Goal: Find specific page/section: Find specific page/section

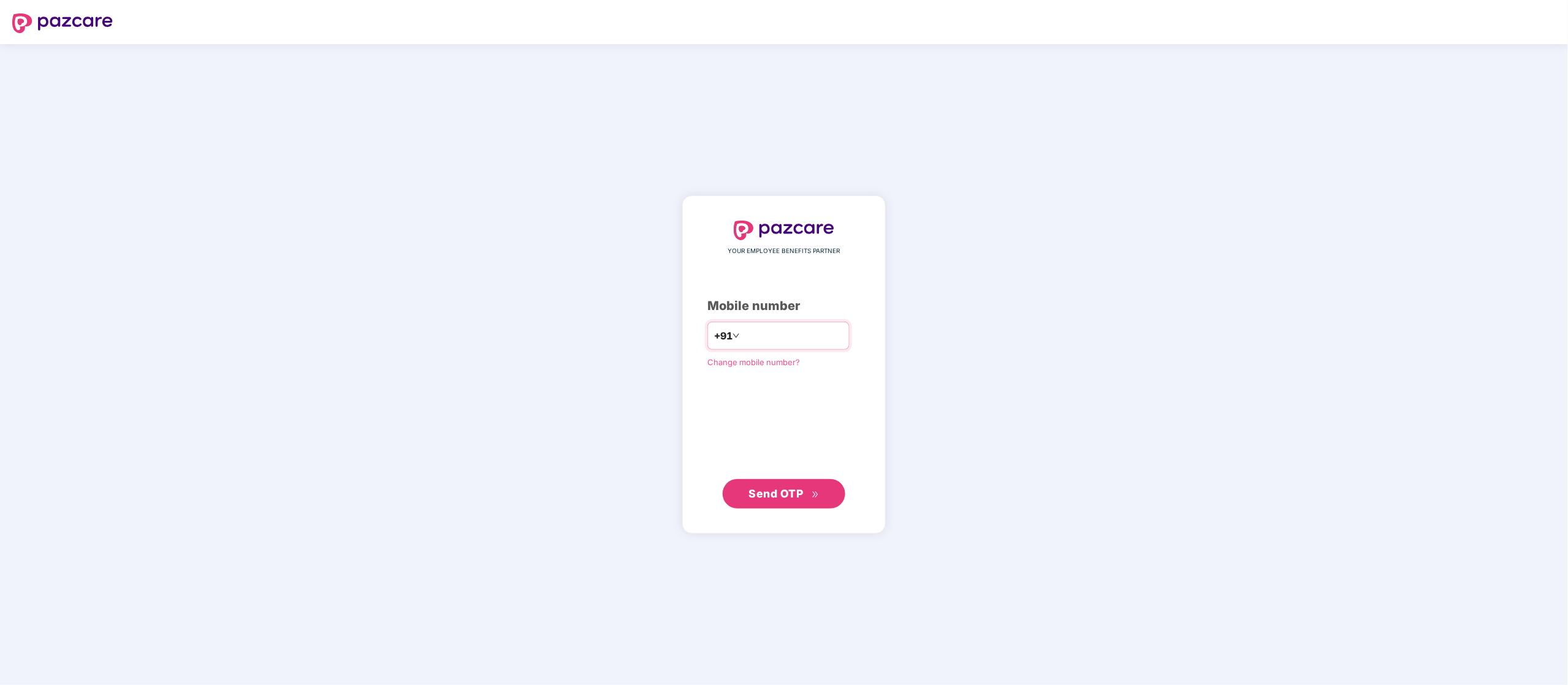
click at [790, 343] on input "number" at bounding box center [792, 335] width 100 height 20
type input "**********"
click at [795, 482] on button "Send OTP" at bounding box center [784, 493] width 123 height 30
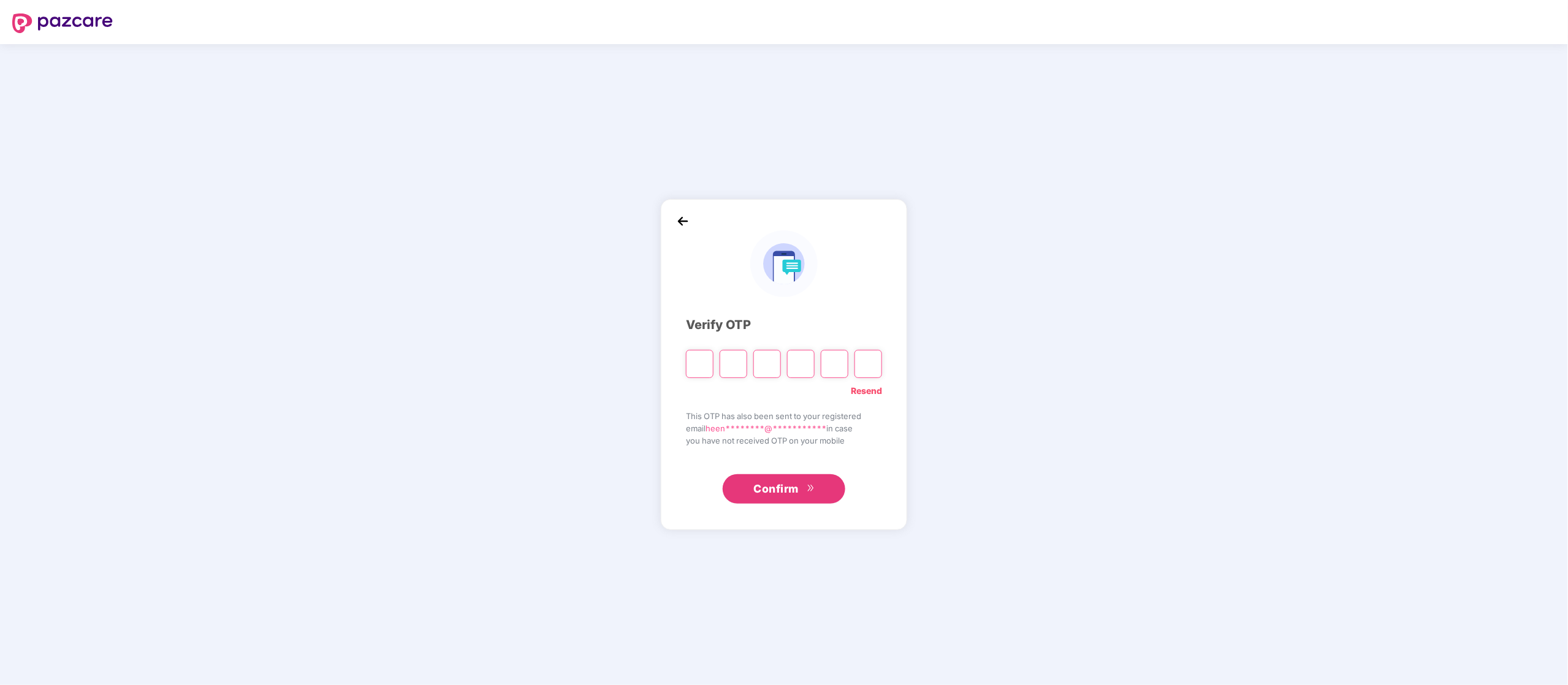
type input "*"
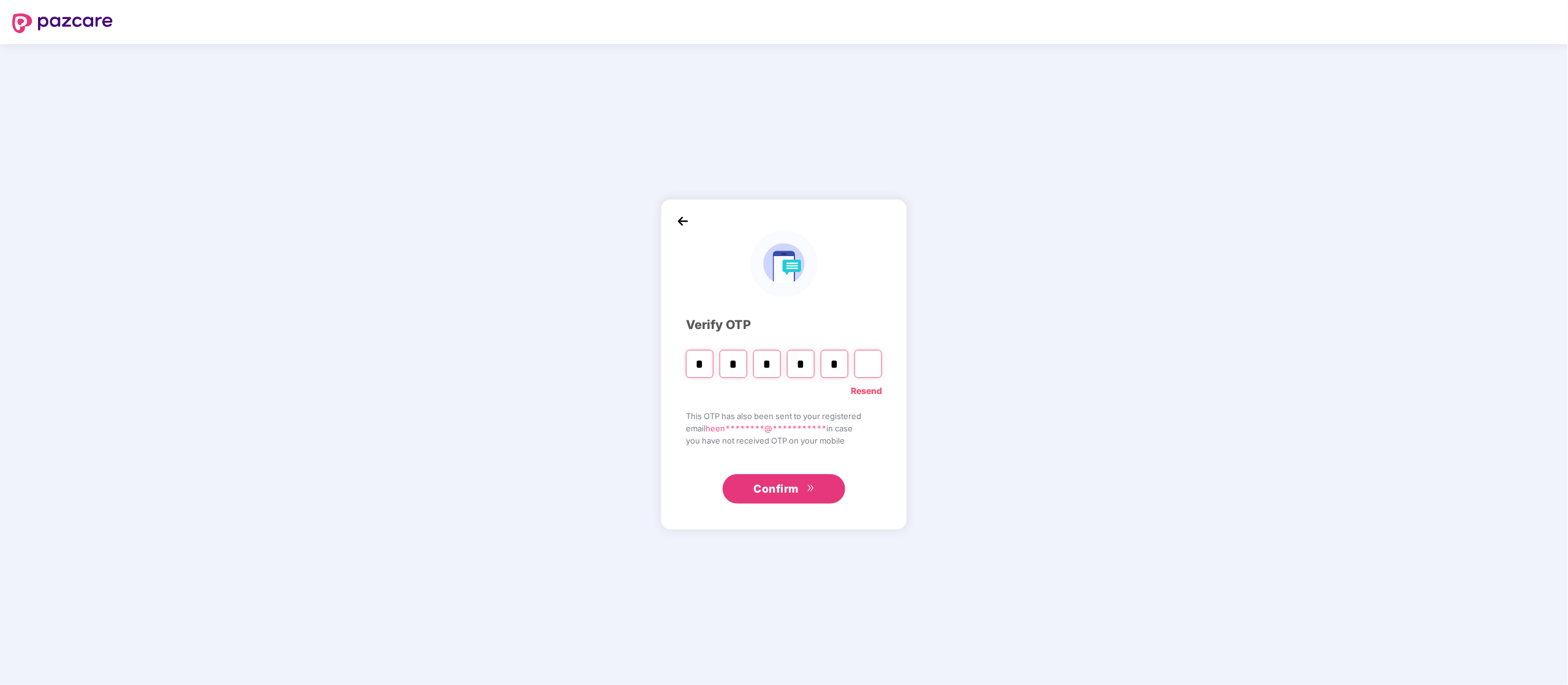
type input "*"
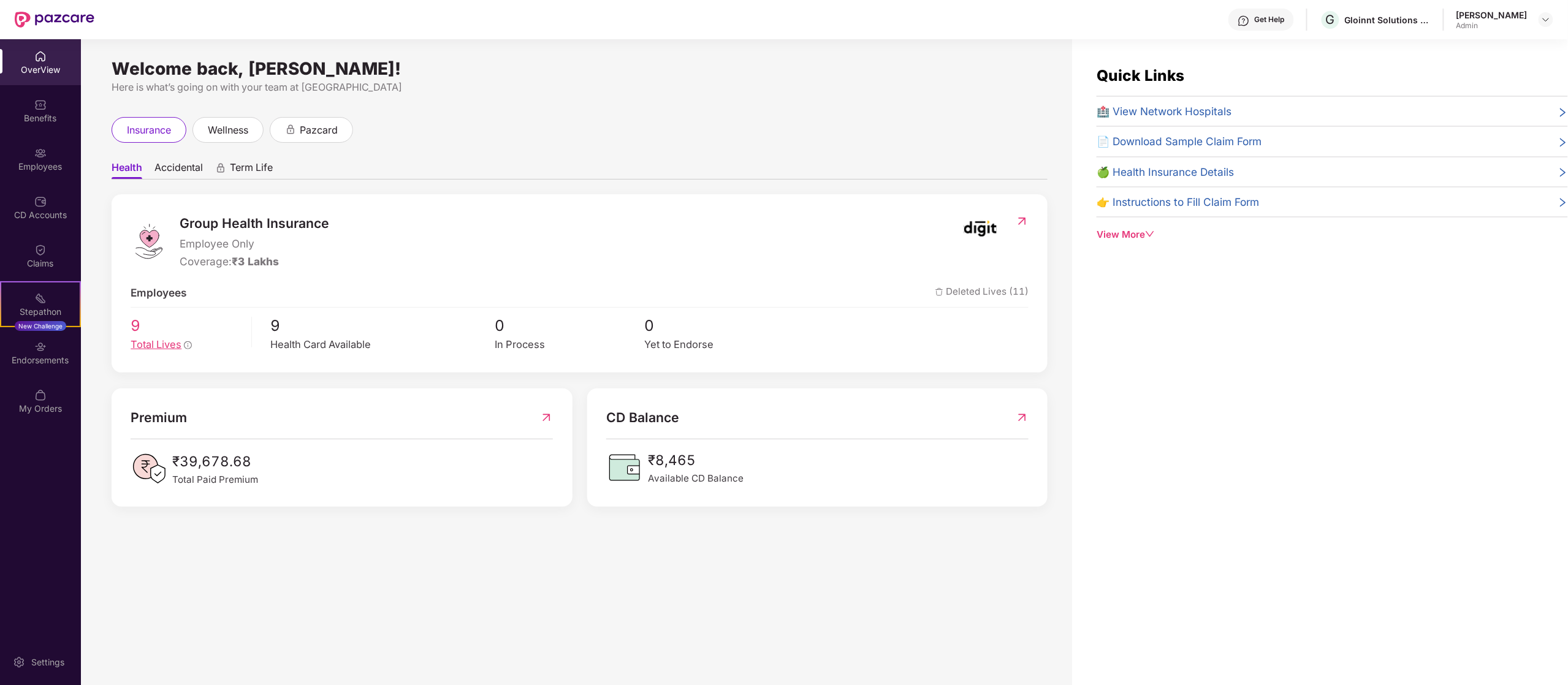
click at [146, 343] on span "Total Lives" at bounding box center [156, 344] width 51 height 12
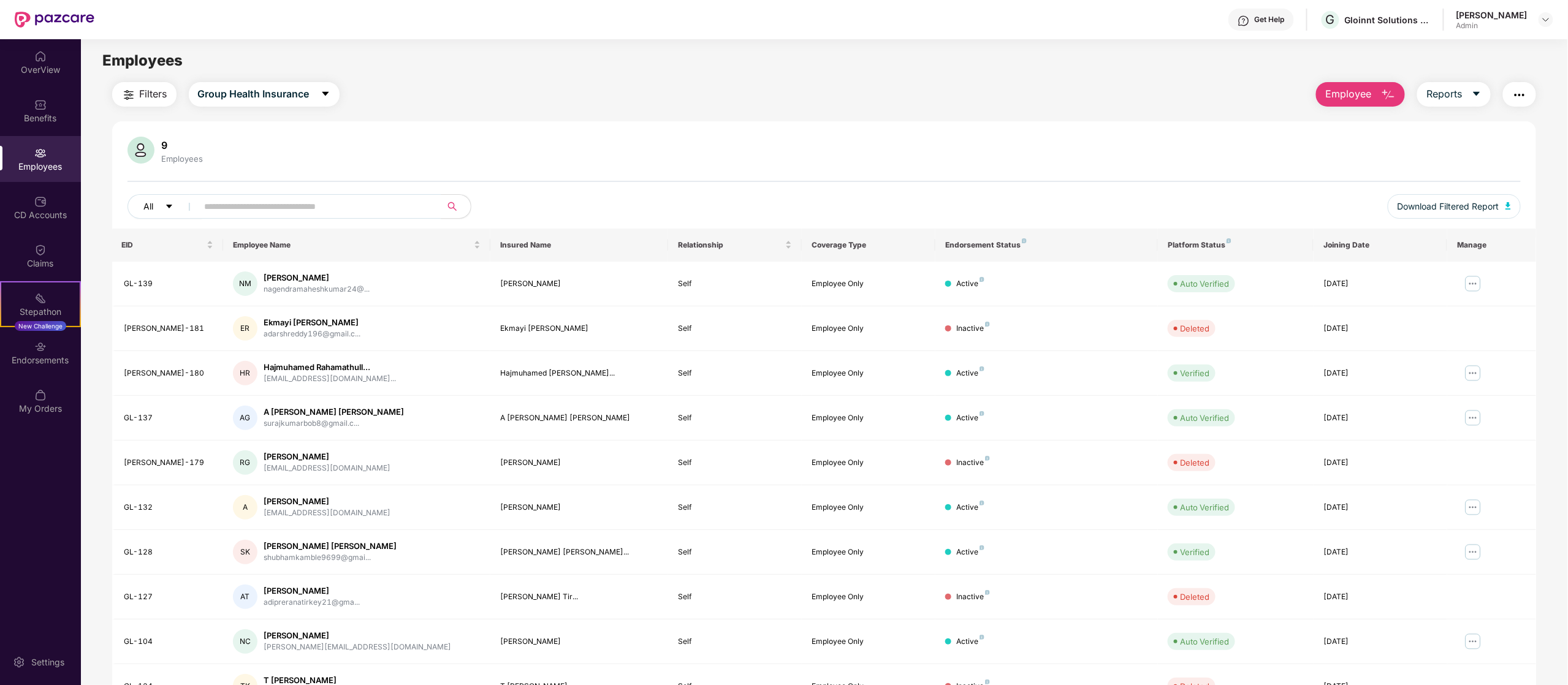
click at [153, 201] on span "All" at bounding box center [149, 206] width 10 height 13
drag, startPoint x: 224, startPoint y: 124, endPoint x: 184, endPoint y: 188, distance: 75.5
click at [221, 132] on div "9 Employees All Download Filtered Report EID Employee Name Insured Name Relatio…" at bounding box center [825, 437] width 1425 height 632
click at [157, 100] on span "Filters" at bounding box center [153, 94] width 28 height 15
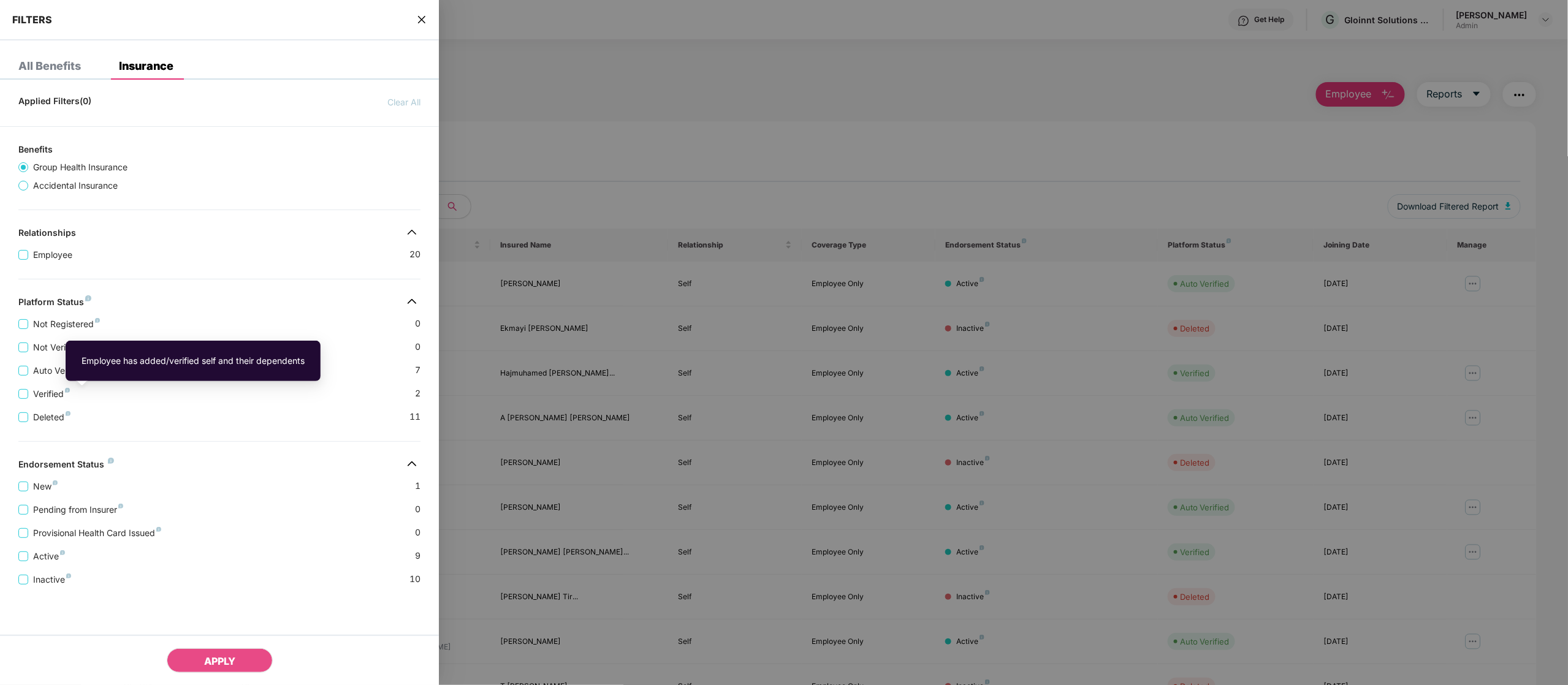
drag, startPoint x: 69, startPoint y: 388, endPoint x: 71, endPoint y: 377, distance: 11.2
click at [71, 377] on div "Employee has added/verified self and their dependents" at bounding box center [193, 361] width 255 height 40
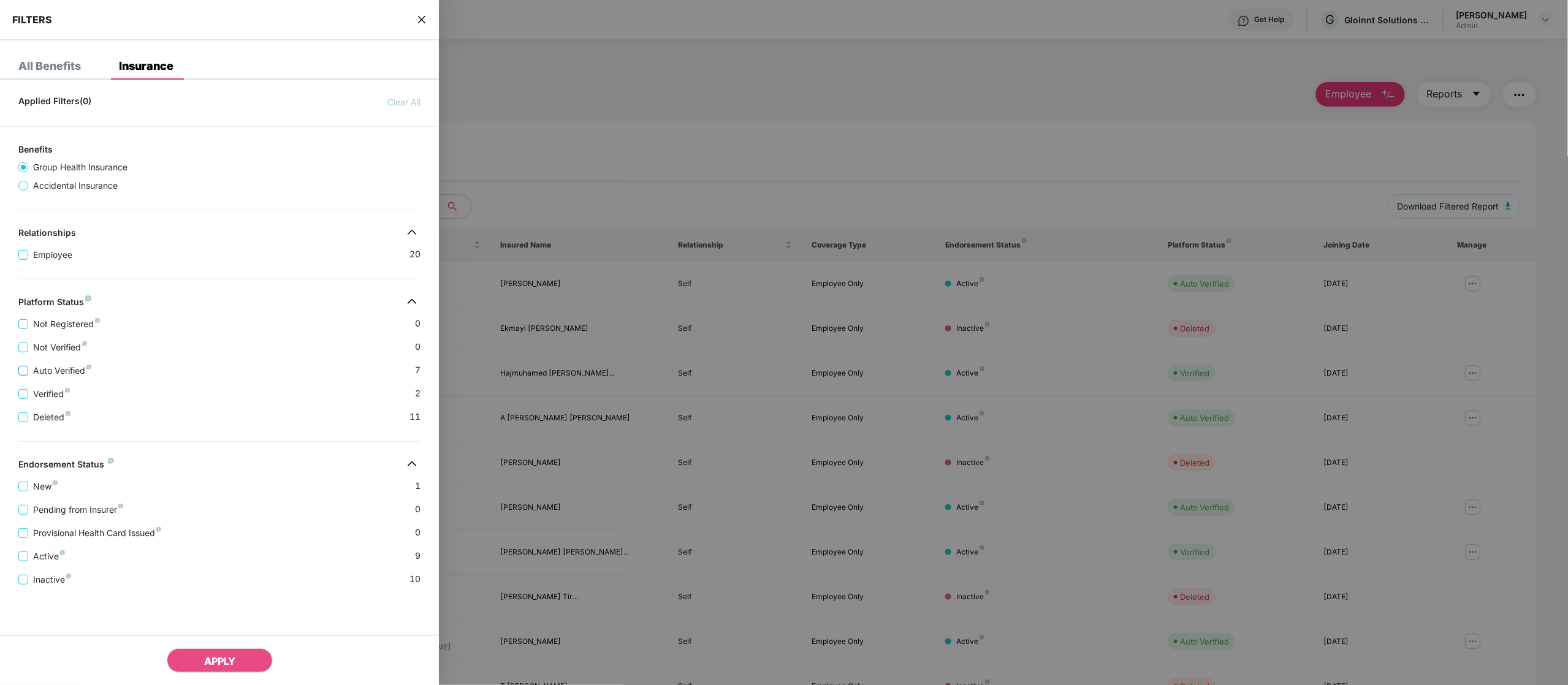
click at [37, 375] on span "Auto Verified" at bounding box center [63, 371] width 68 height 13
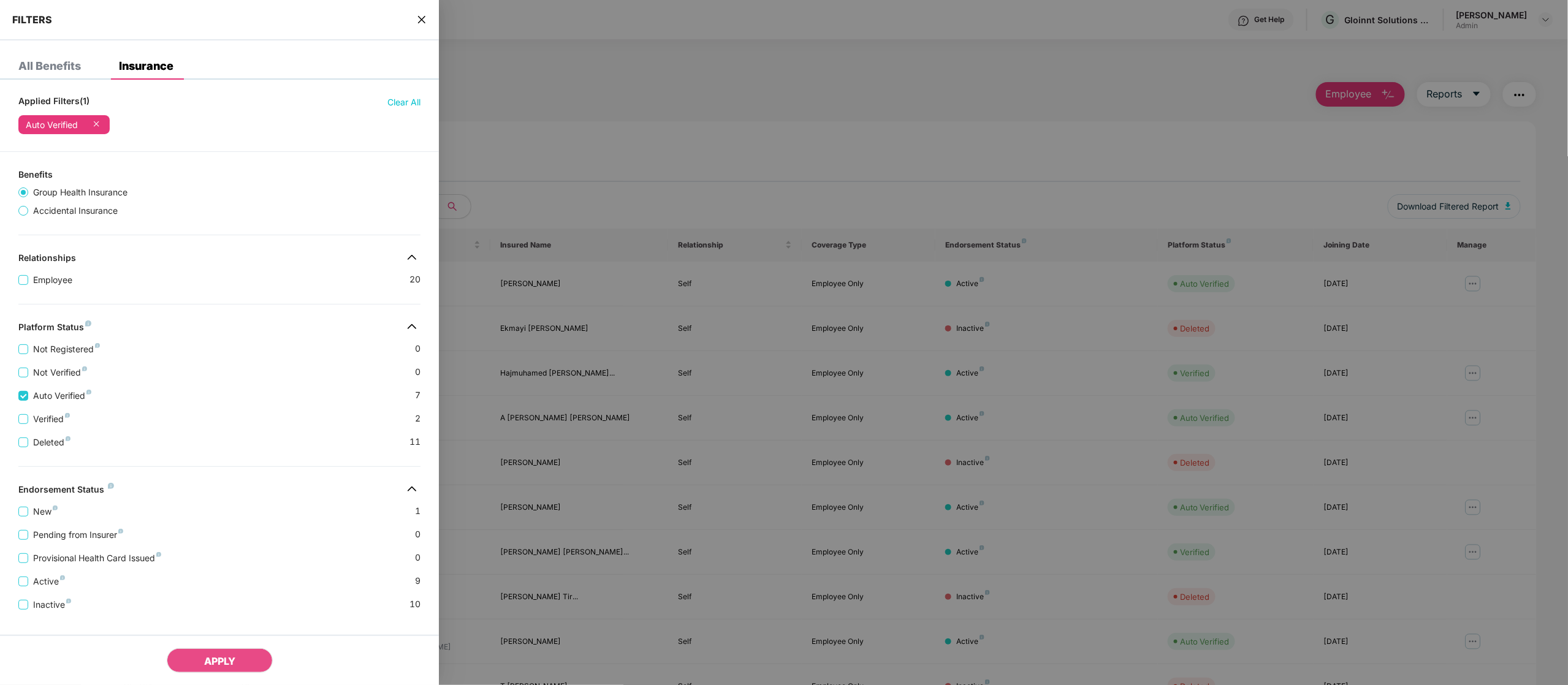
click at [774, 103] on div at bounding box center [784, 342] width 1568 height 685
click at [734, 335] on div at bounding box center [784, 342] width 1568 height 685
click at [629, 73] on div at bounding box center [784, 342] width 1568 height 685
click at [417, 22] on icon "close" at bounding box center [422, 20] width 10 height 10
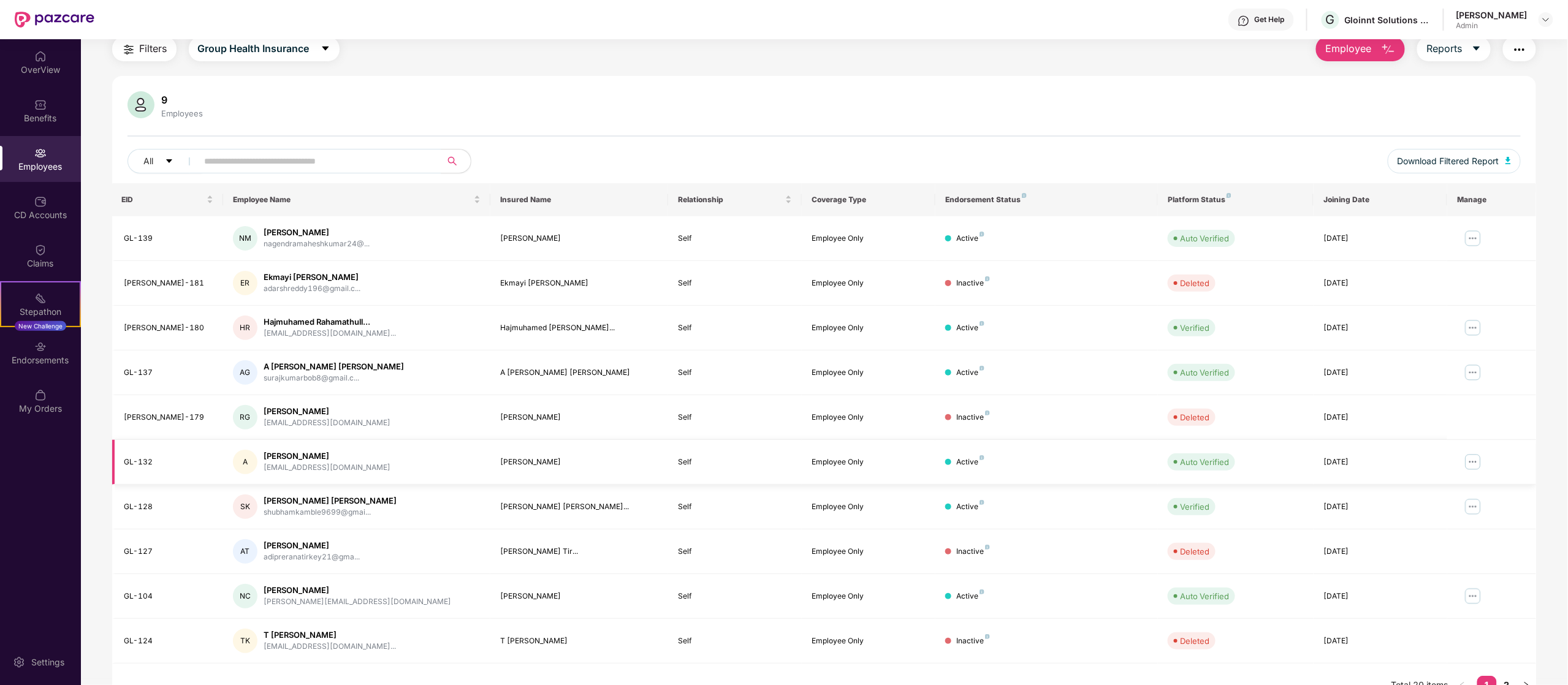
scroll to position [70, 0]
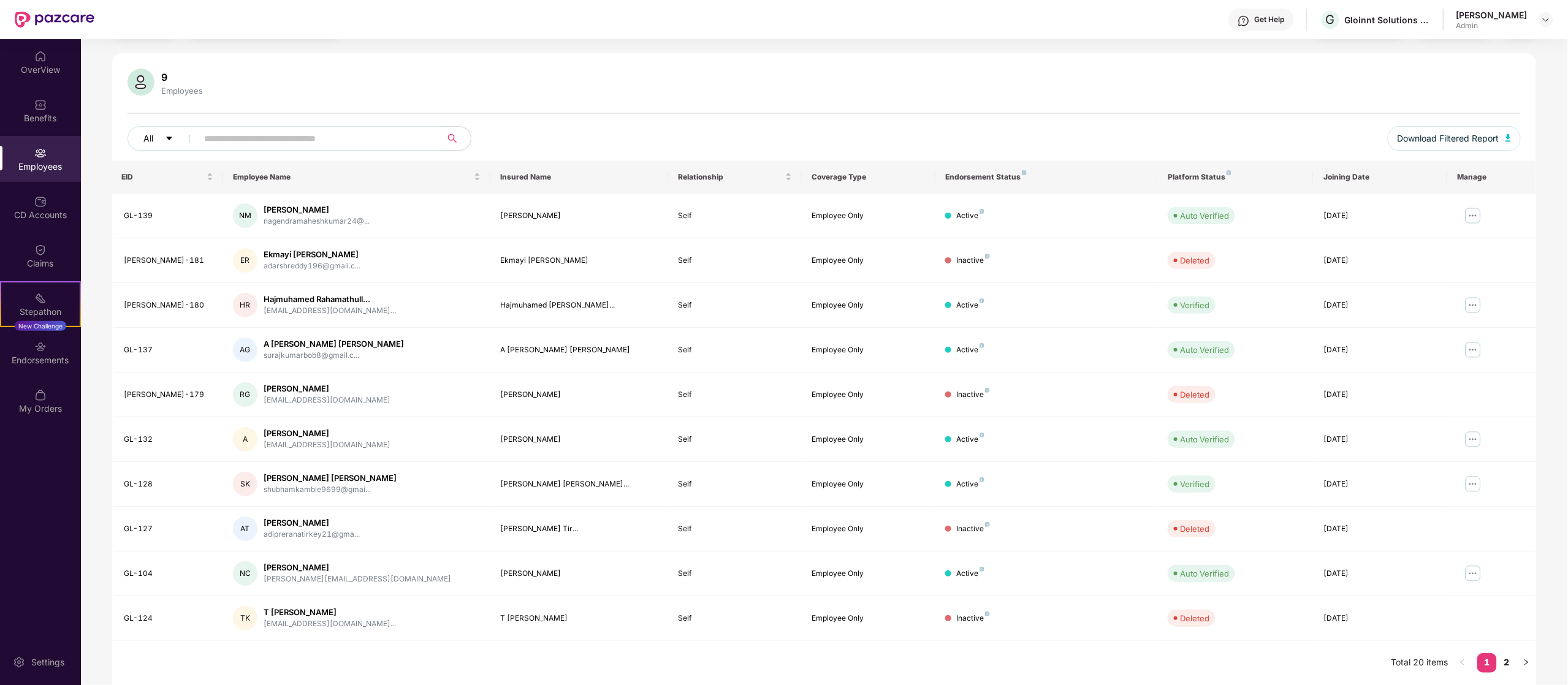
click at [143, 148] on button "All" at bounding box center [165, 138] width 75 height 25
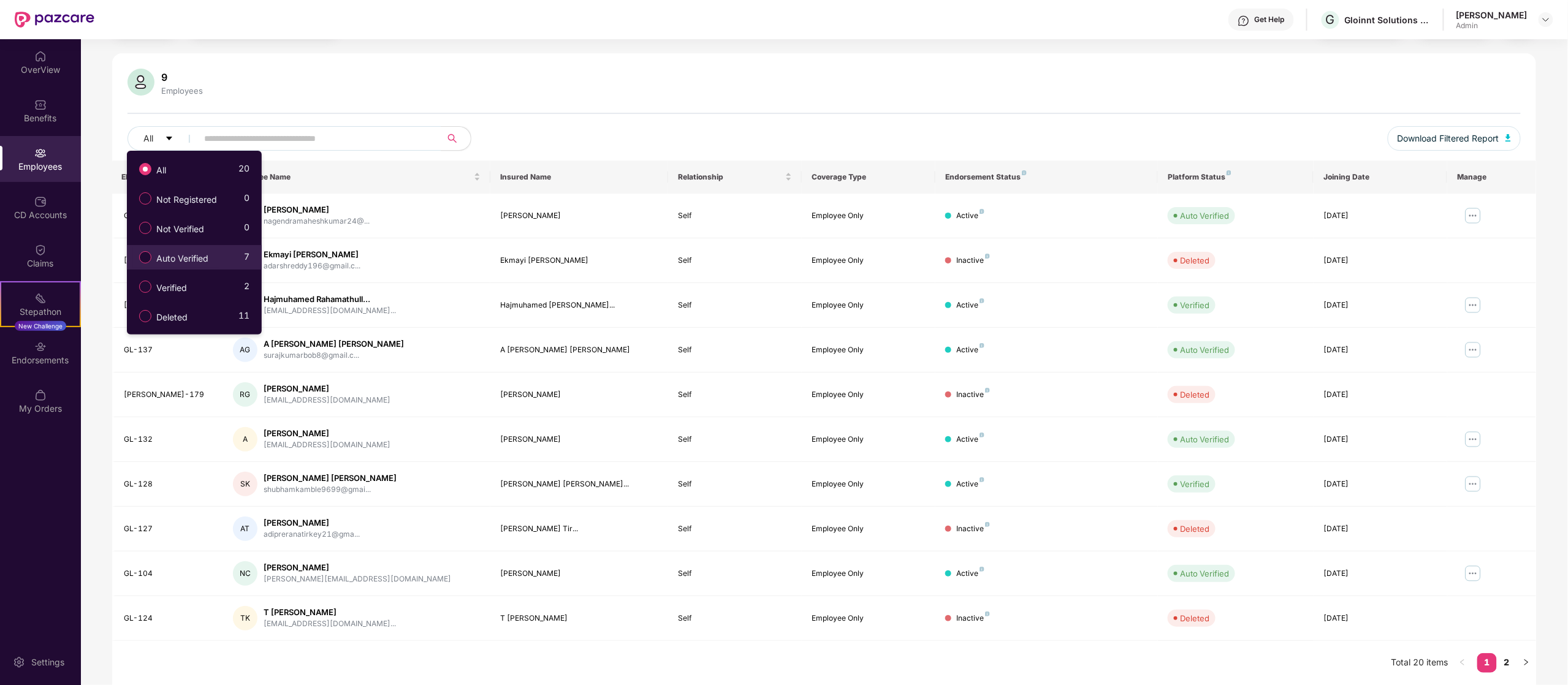
click at [194, 259] on span "Auto Verified" at bounding box center [183, 258] width 62 height 13
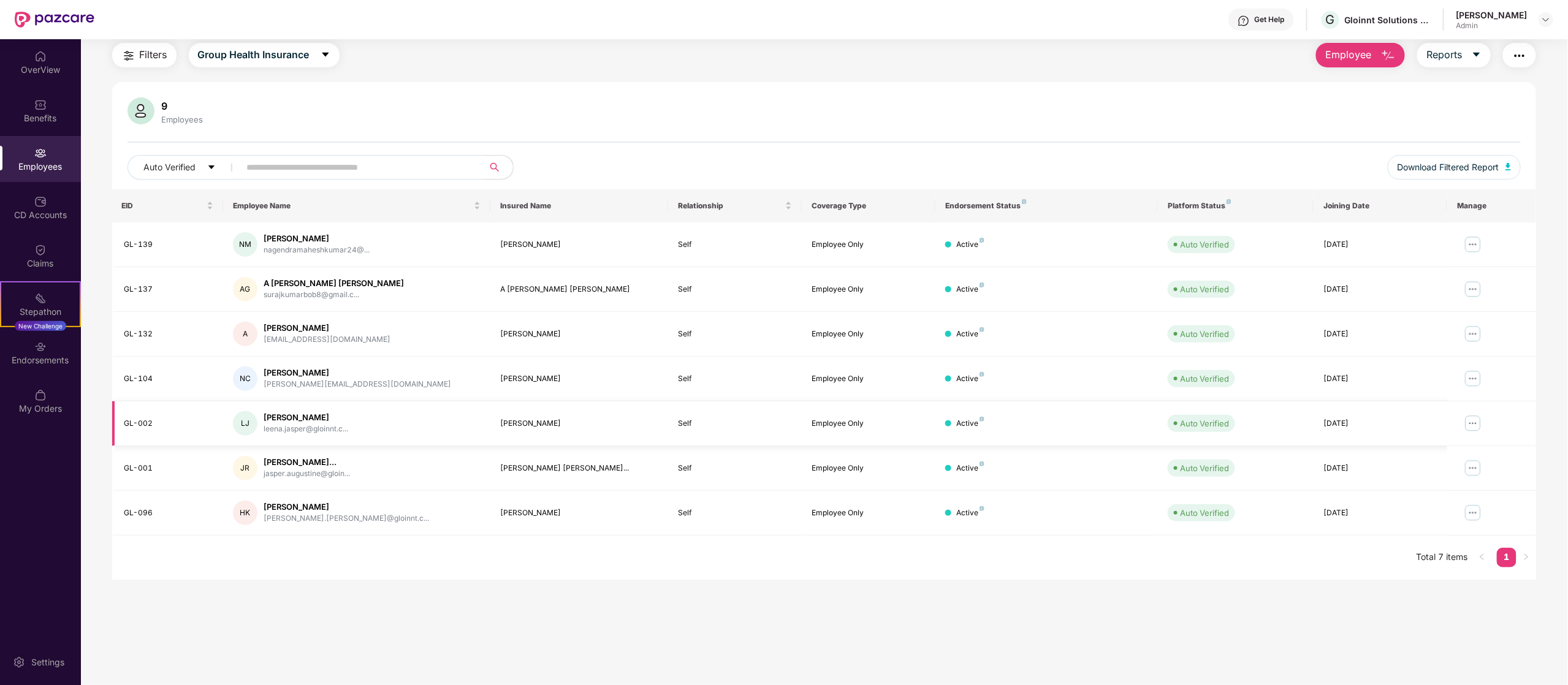
scroll to position [39, 0]
click at [160, 122] on div "Employees" at bounding box center [183, 120] width 47 height 10
click at [167, 157] on button "Auto Verified" at bounding box center [186, 167] width 117 height 25
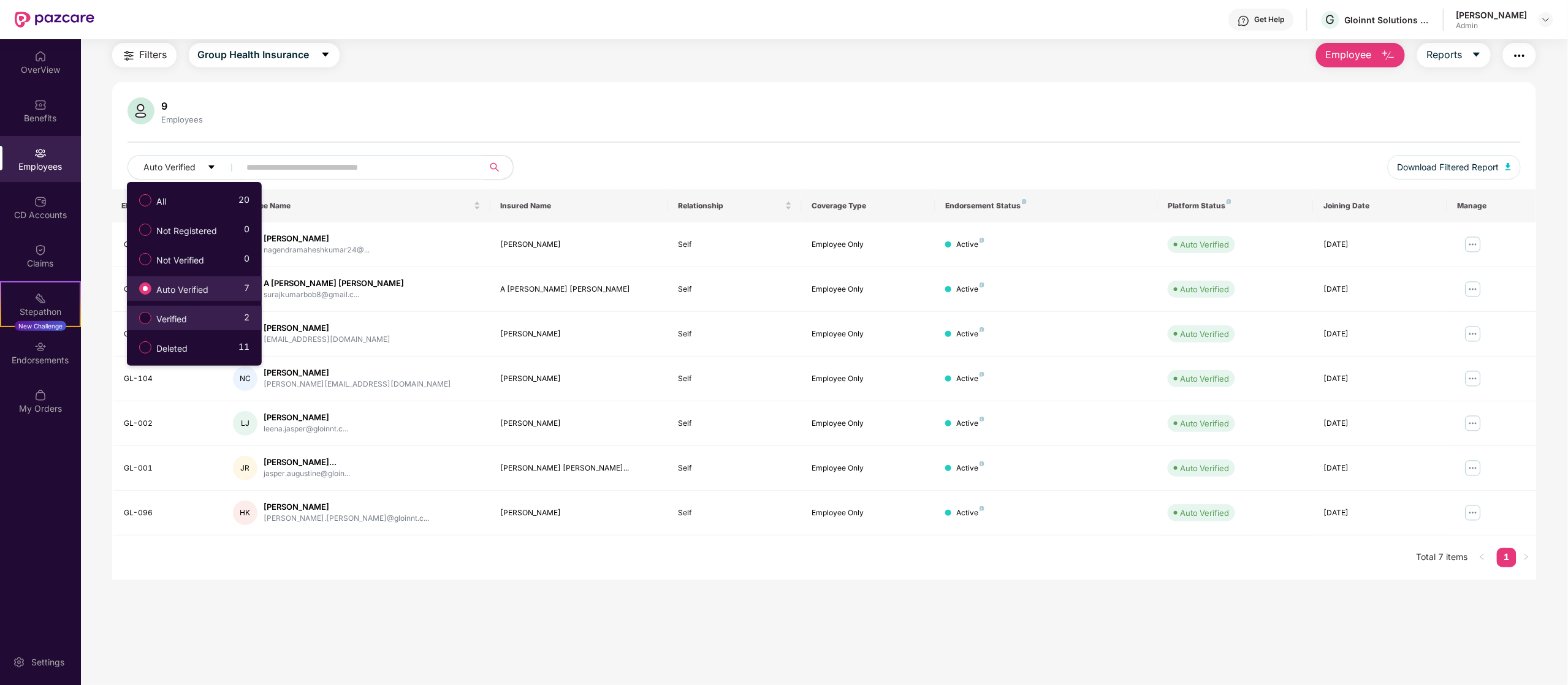
click at [167, 309] on label "Verified" at bounding box center [165, 318] width 65 height 21
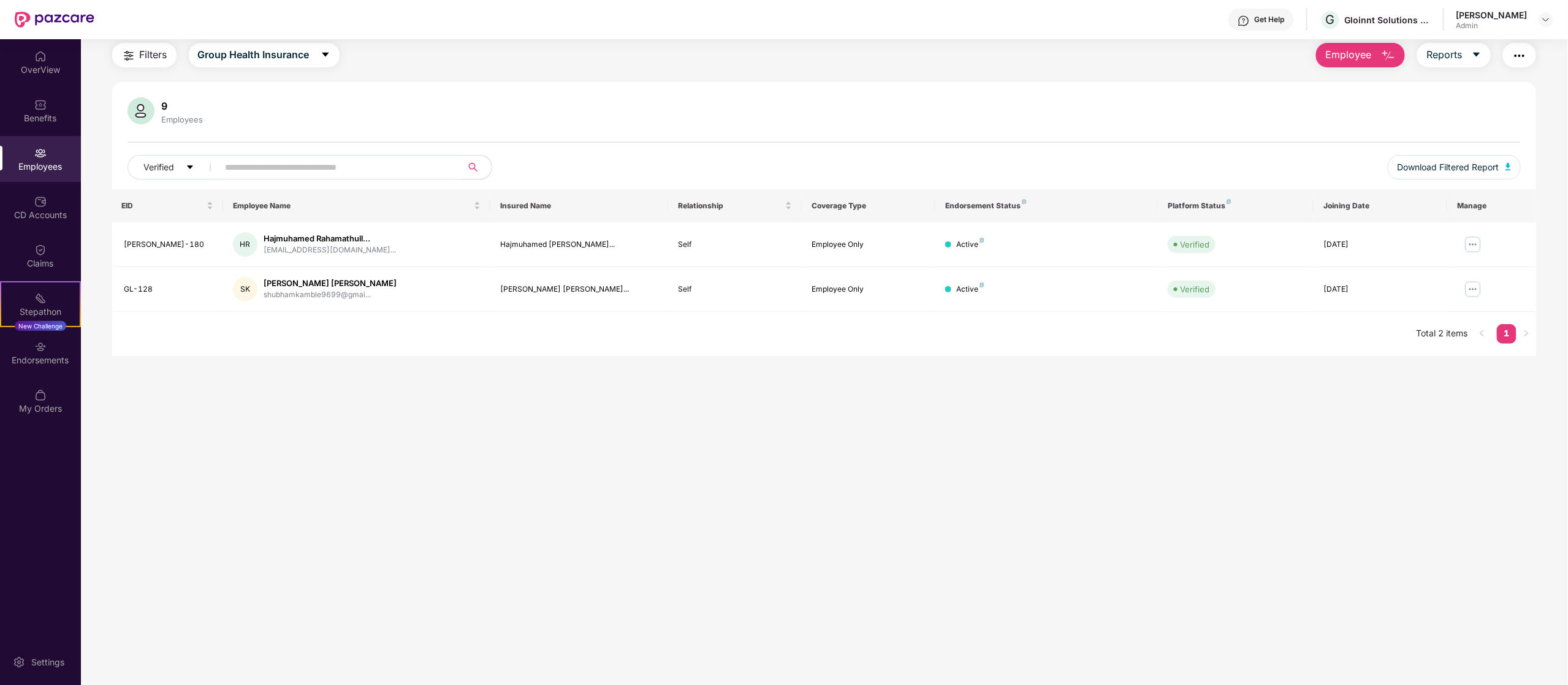
click at [508, 528] on main "Employees Filters Group Health Insurance Employee Reports 9 Employees Verified …" at bounding box center [824, 342] width 1487 height 685
